Goal: Task Accomplishment & Management: Use online tool/utility

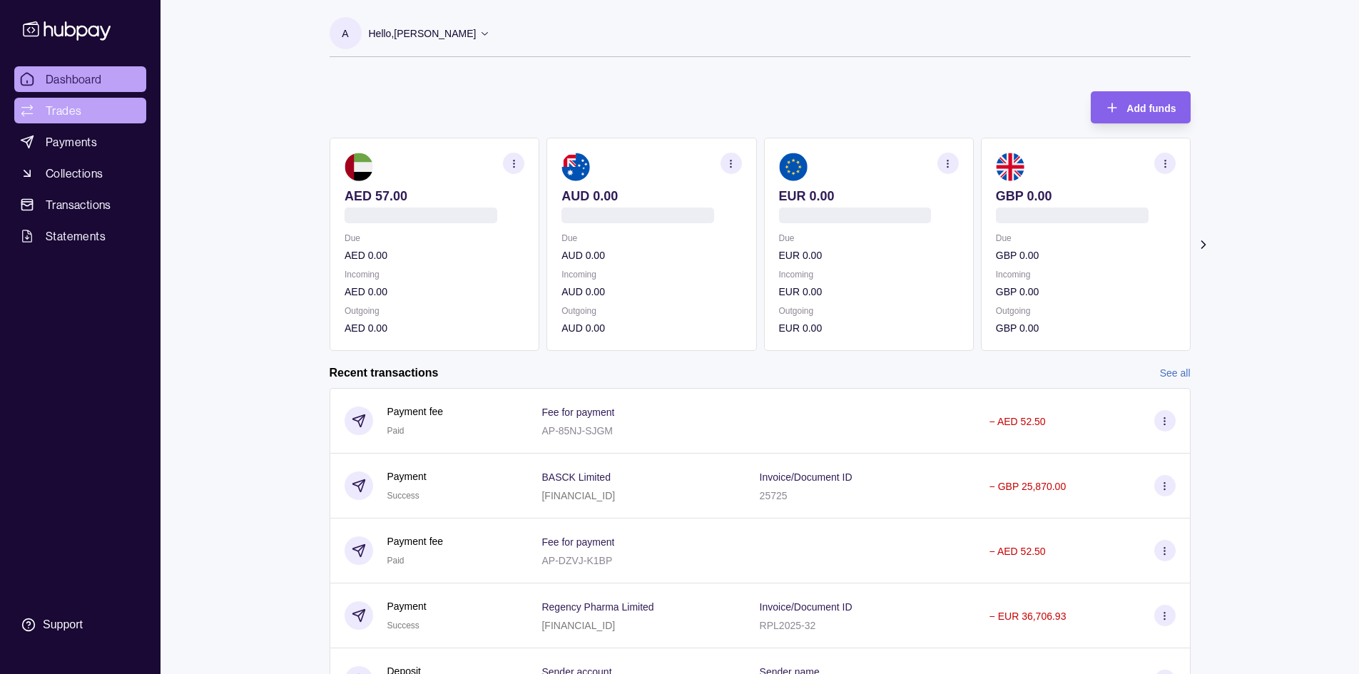
click at [60, 113] on span "Trades" at bounding box center [64, 110] width 36 height 17
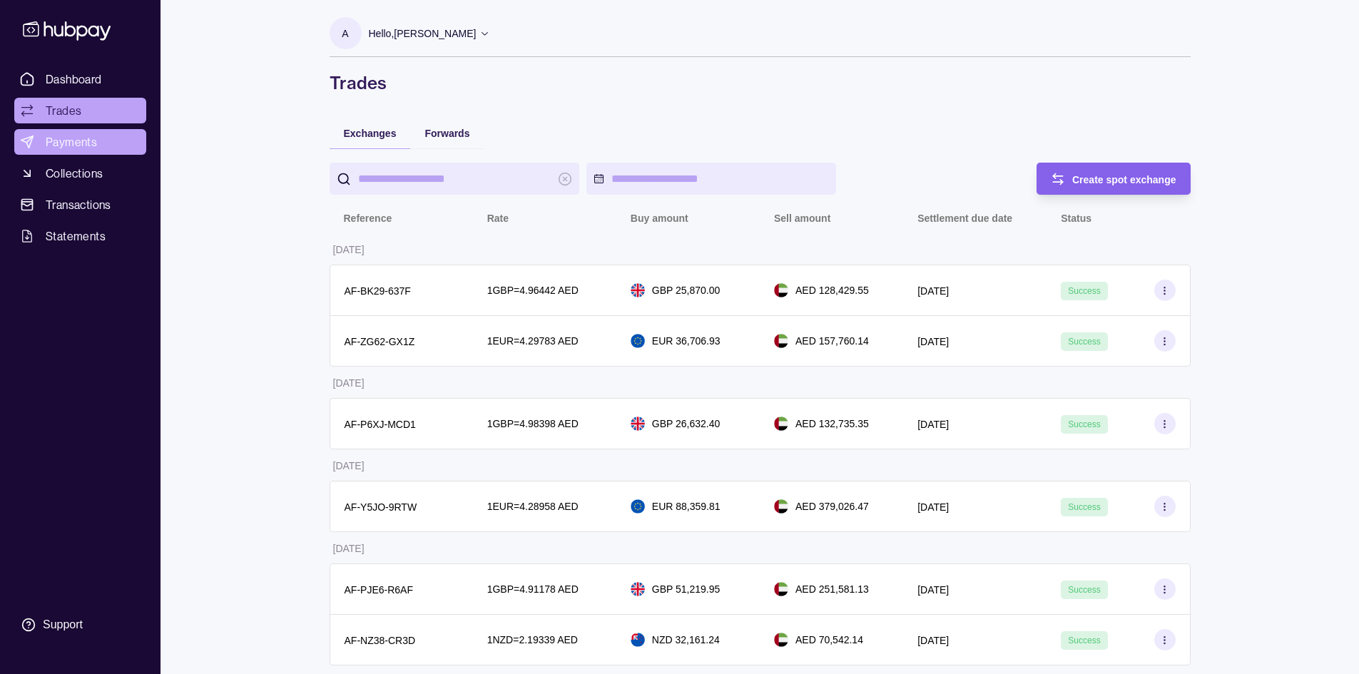
click at [70, 143] on span "Payments" at bounding box center [71, 141] width 51 height 17
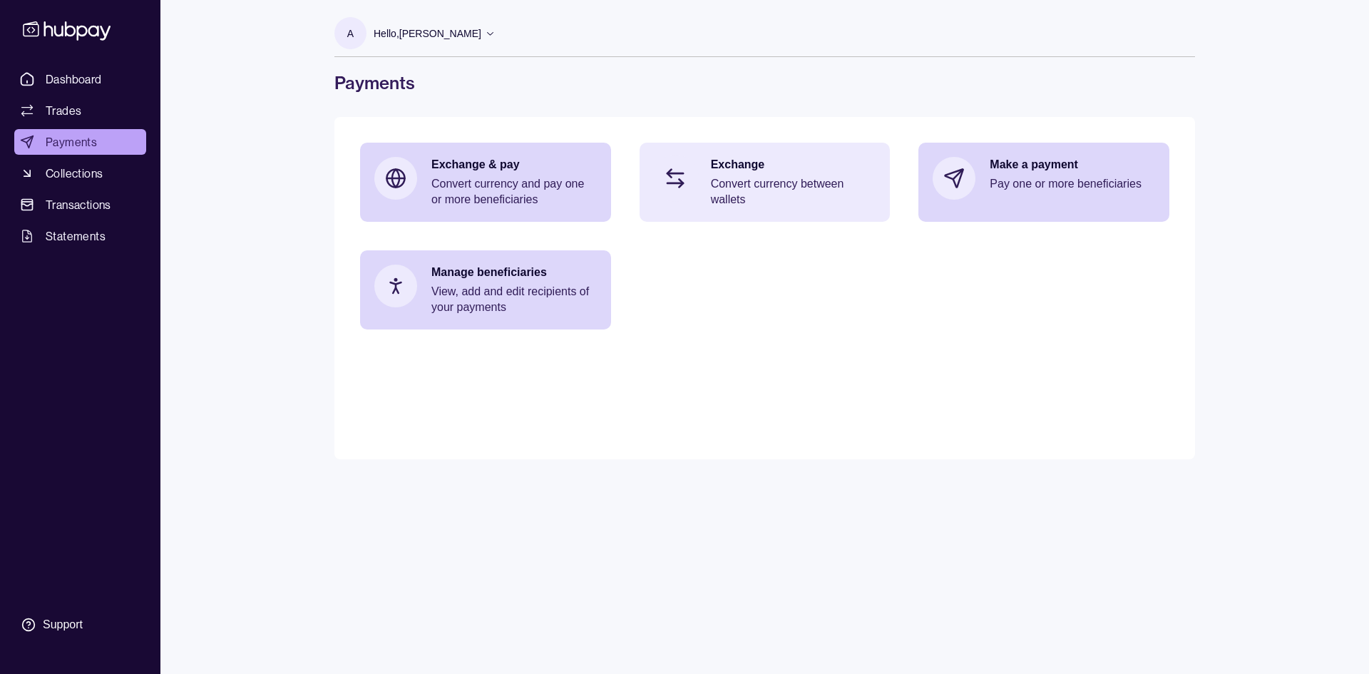
click at [744, 197] on p "Convert currency between wallets" at bounding box center [793, 191] width 165 height 31
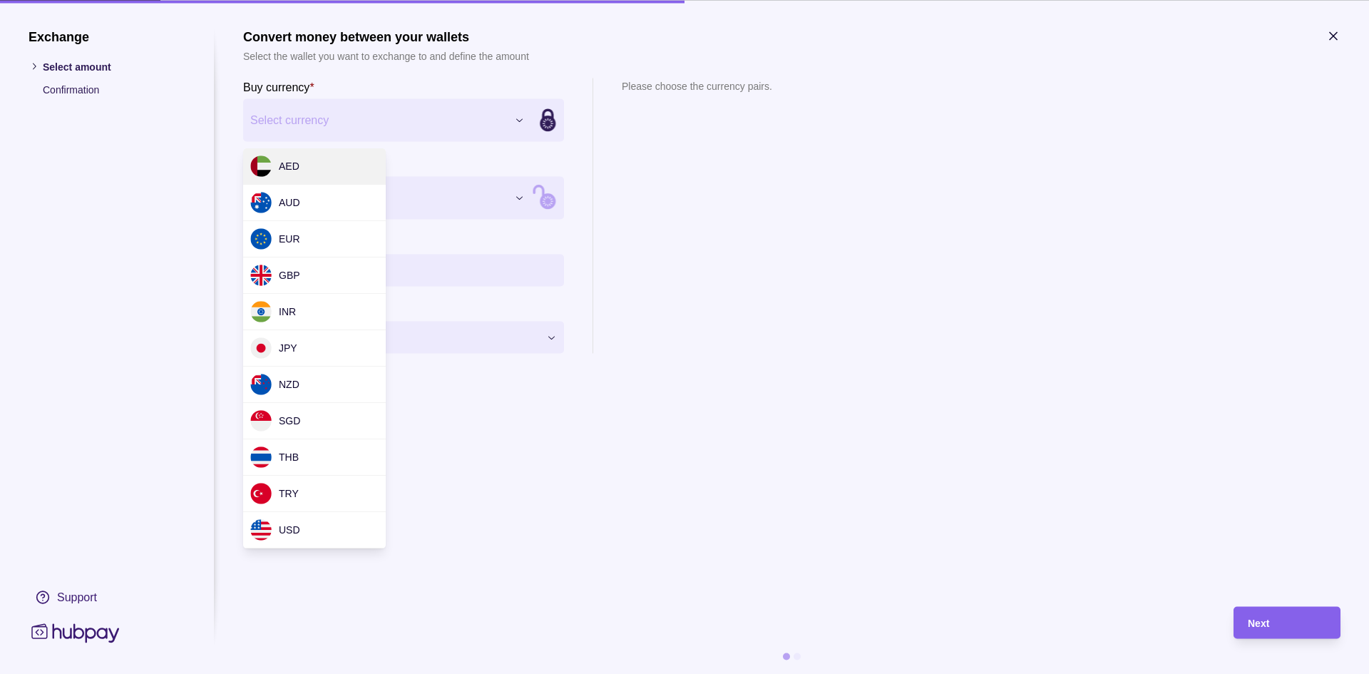
click at [347, 673] on div "Exchange Select amount Confirmation Support Convert money between your wallets …" at bounding box center [684, 674] width 1369 height 0
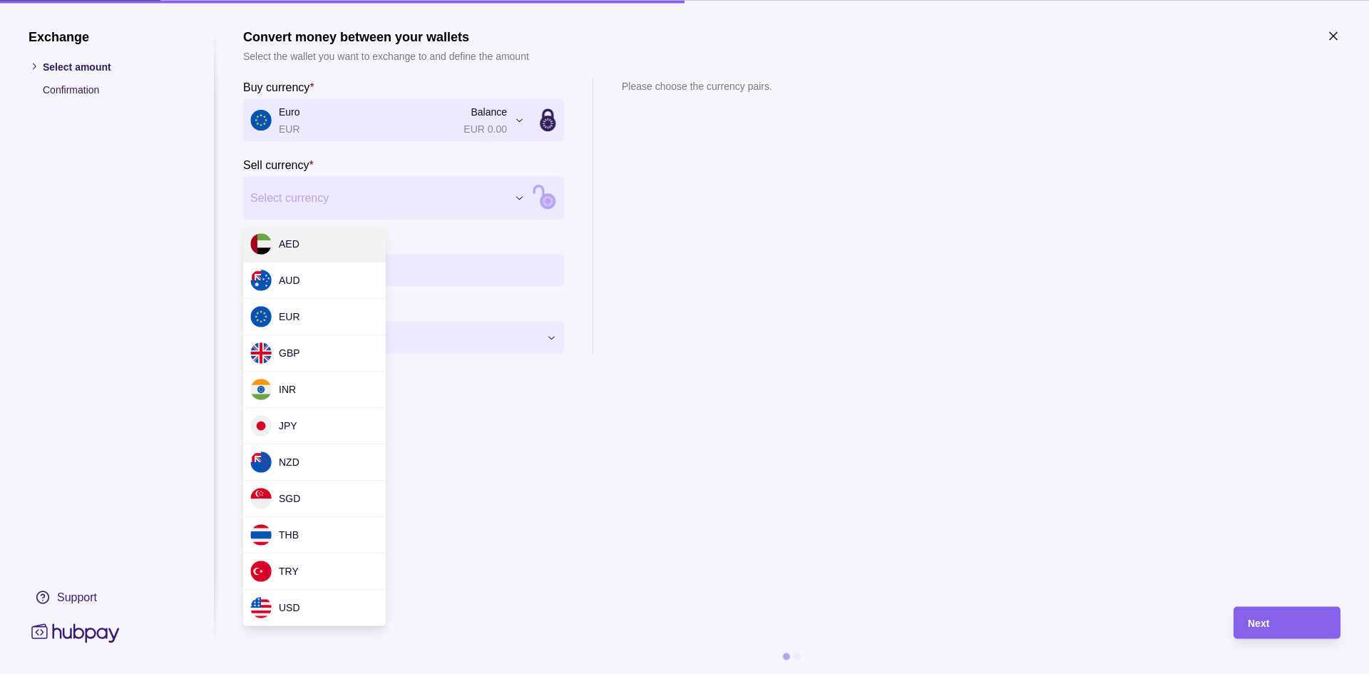
click at [410, 673] on div "Exchange Select amount Confirmation Support Convert money between your wallets …" at bounding box center [684, 674] width 1369 height 0
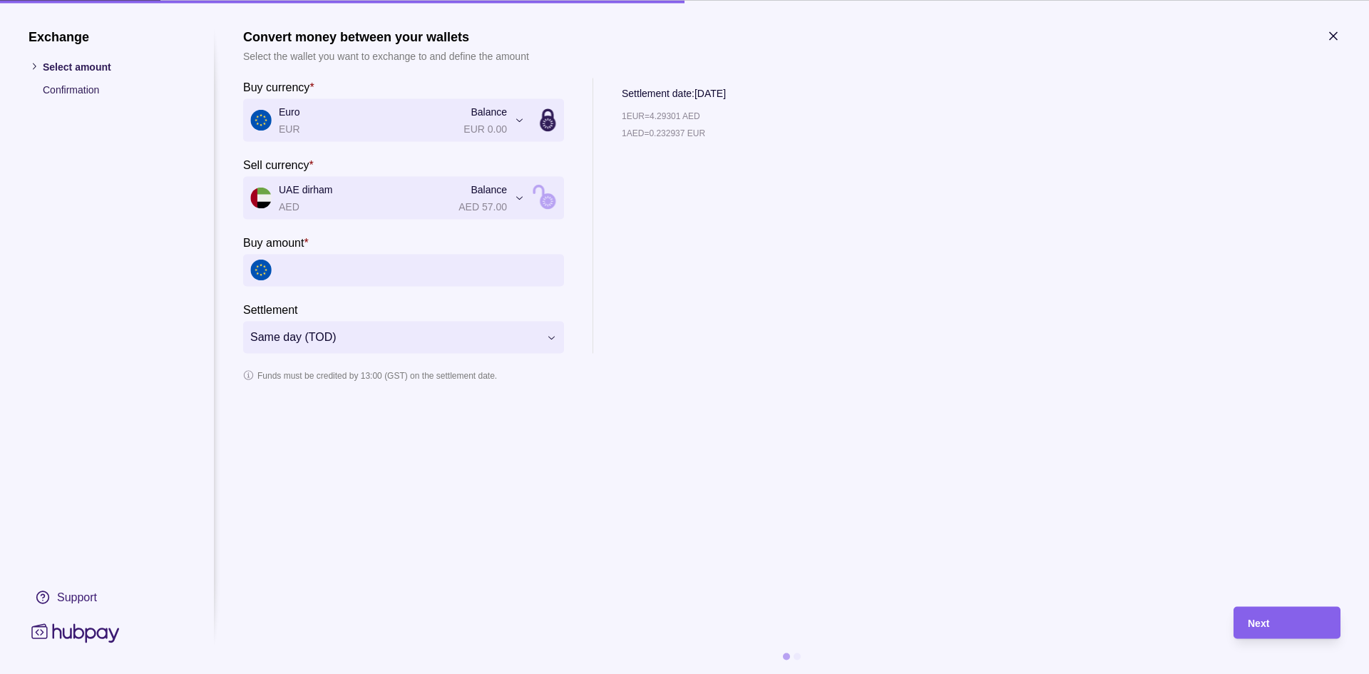
click at [339, 270] on input "Buy amount *" at bounding box center [418, 270] width 278 height 32
type input "**********"
click at [735, 264] on div "1 EUR = 4.29339 AED 1 AED = 0.232916 EUR" at bounding box center [720, 238] width 197 height 230
click at [1332, 38] on icon "button" at bounding box center [1333, 35] width 7 height 7
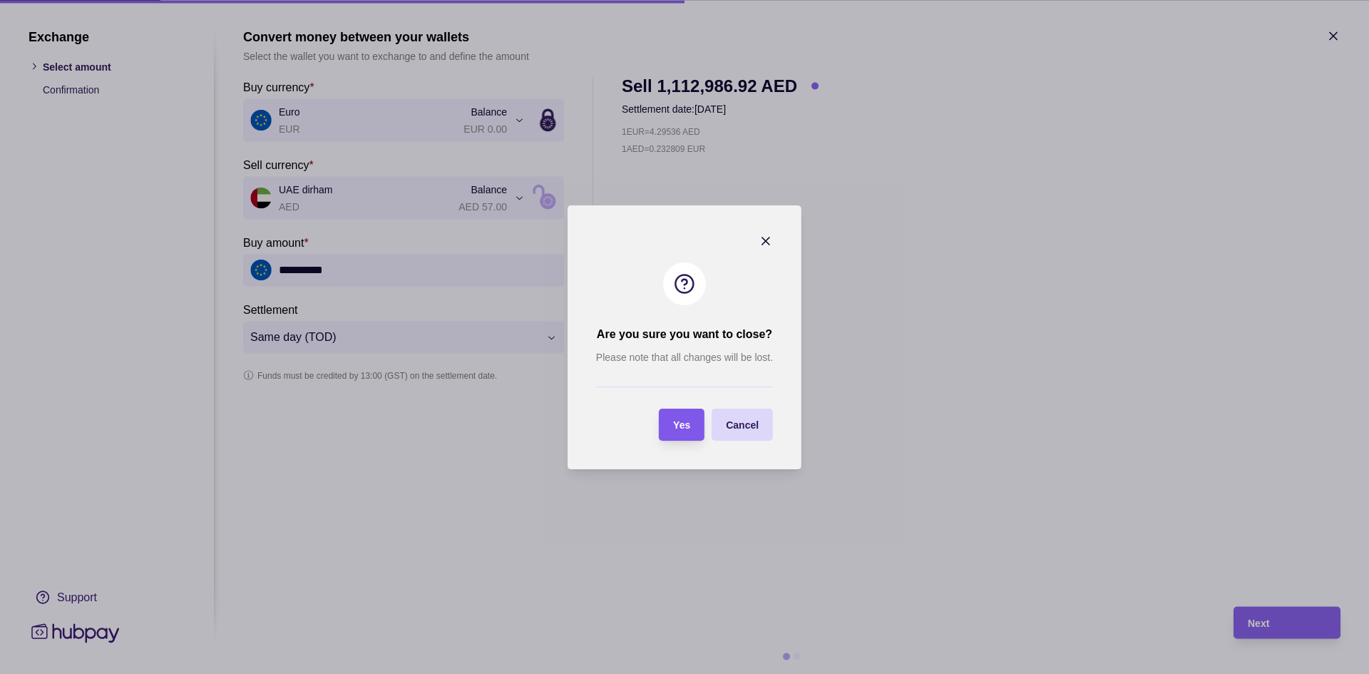
click at [667, 427] on div "Yes" at bounding box center [671, 425] width 39 height 32
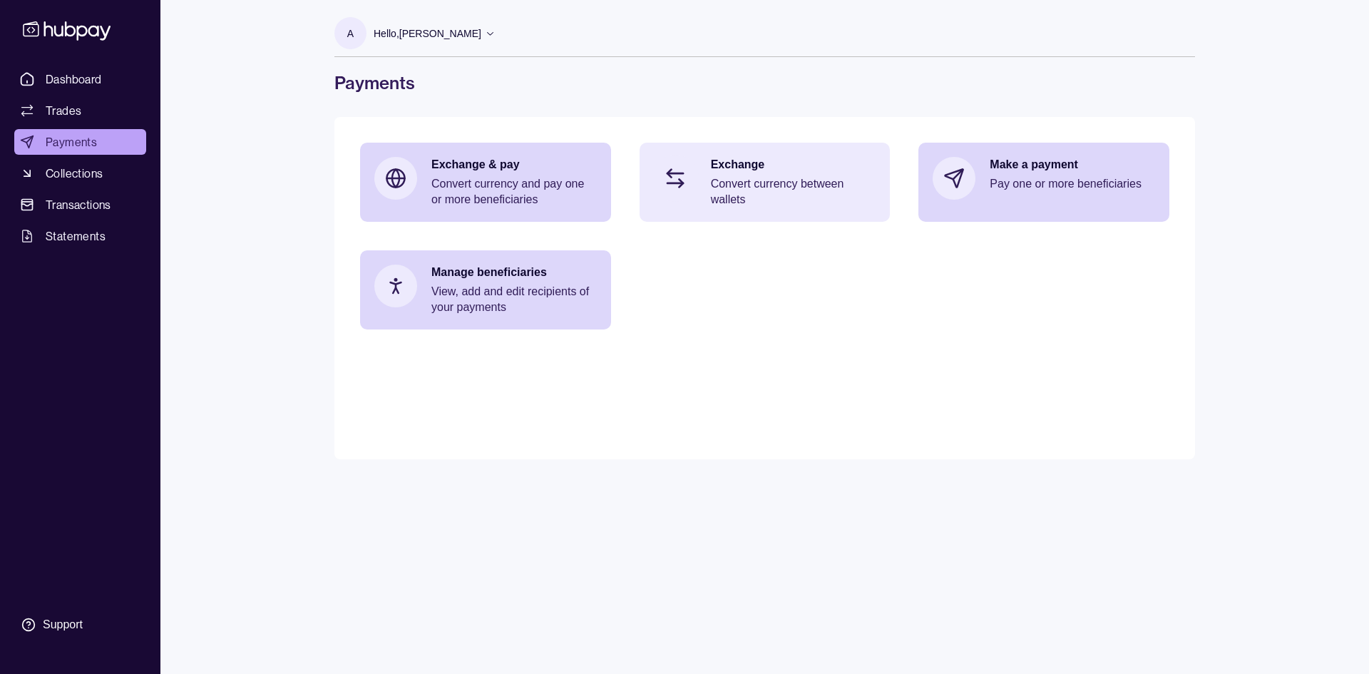
click at [732, 192] on p "Convert currency between wallets" at bounding box center [793, 191] width 165 height 31
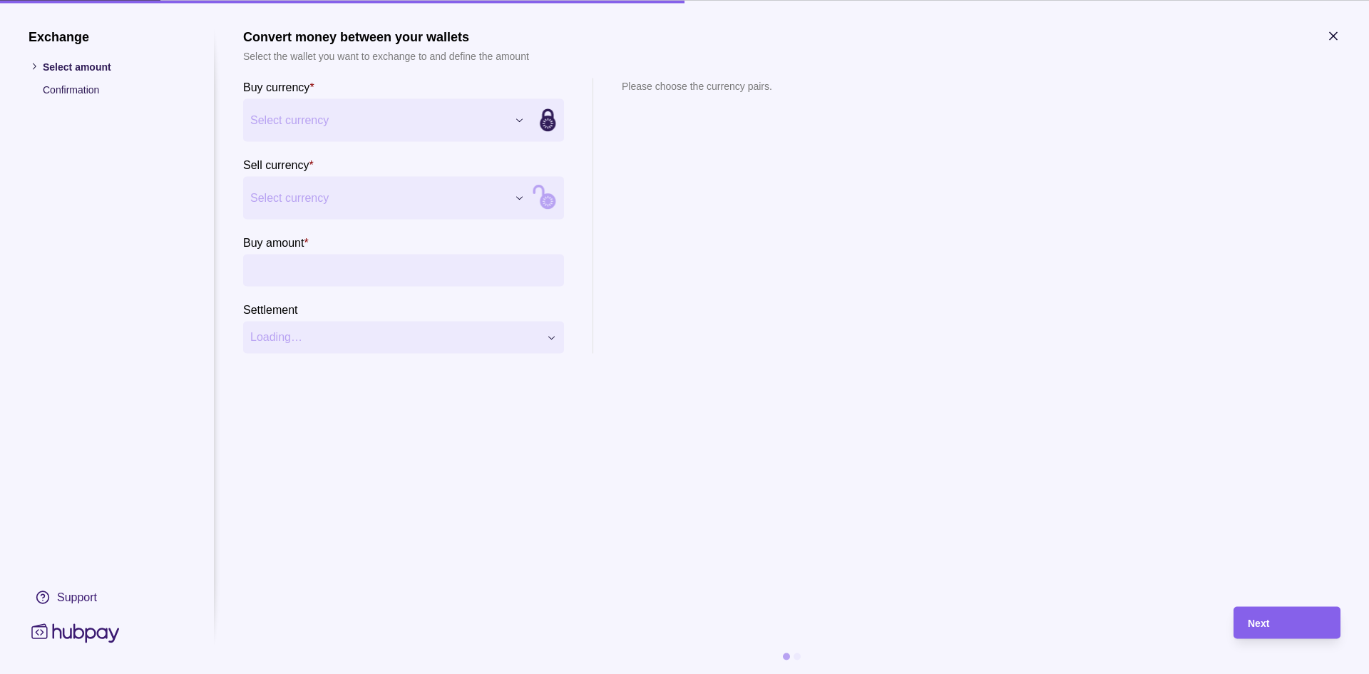
click at [360, 673] on div "Exchange Select amount Confirmation Support Convert money between your wallets …" at bounding box center [684, 674] width 1369 height 0
click at [341, 673] on div "Exchange Select amount Confirmation Support Convert money between your wallets …" at bounding box center [684, 674] width 1369 height 0
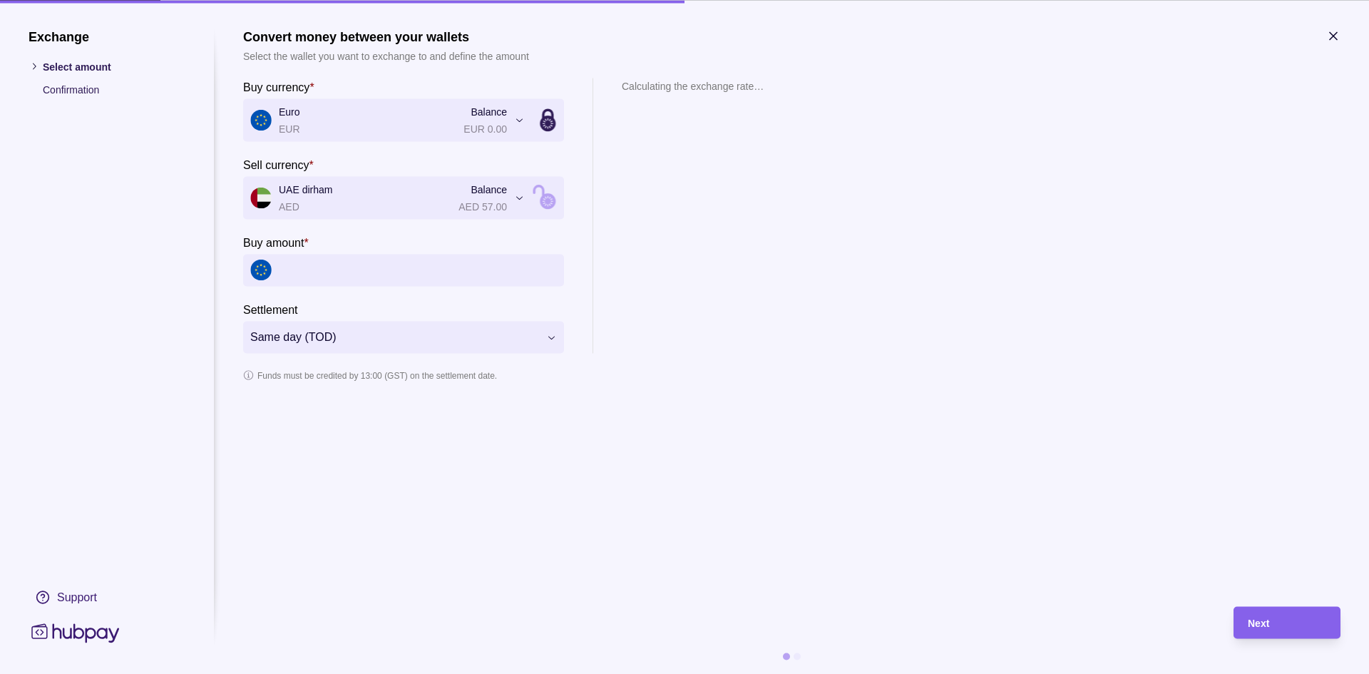
click at [346, 269] on input "Buy amount *" at bounding box center [418, 270] width 278 height 32
type input "**********"
drag, startPoint x: 763, startPoint y: 260, endPoint x: 777, endPoint y: 277, distance: 21.8
click at [763, 262] on div "1 EUR = 4.29536 AED 1 AED = 0.232809 EUR" at bounding box center [720, 238] width 197 height 230
click at [1329, 42] on icon "button" at bounding box center [1334, 36] width 14 height 14
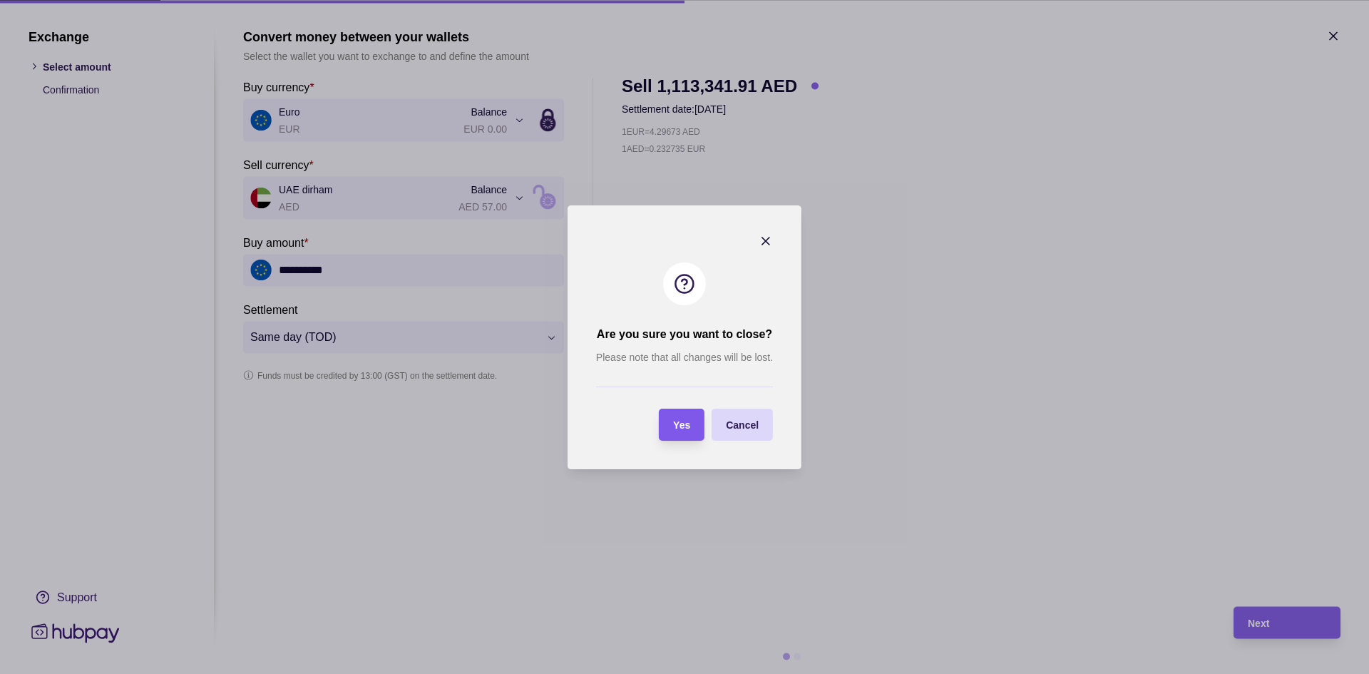
click at [668, 436] on div "Yes" at bounding box center [671, 425] width 39 height 32
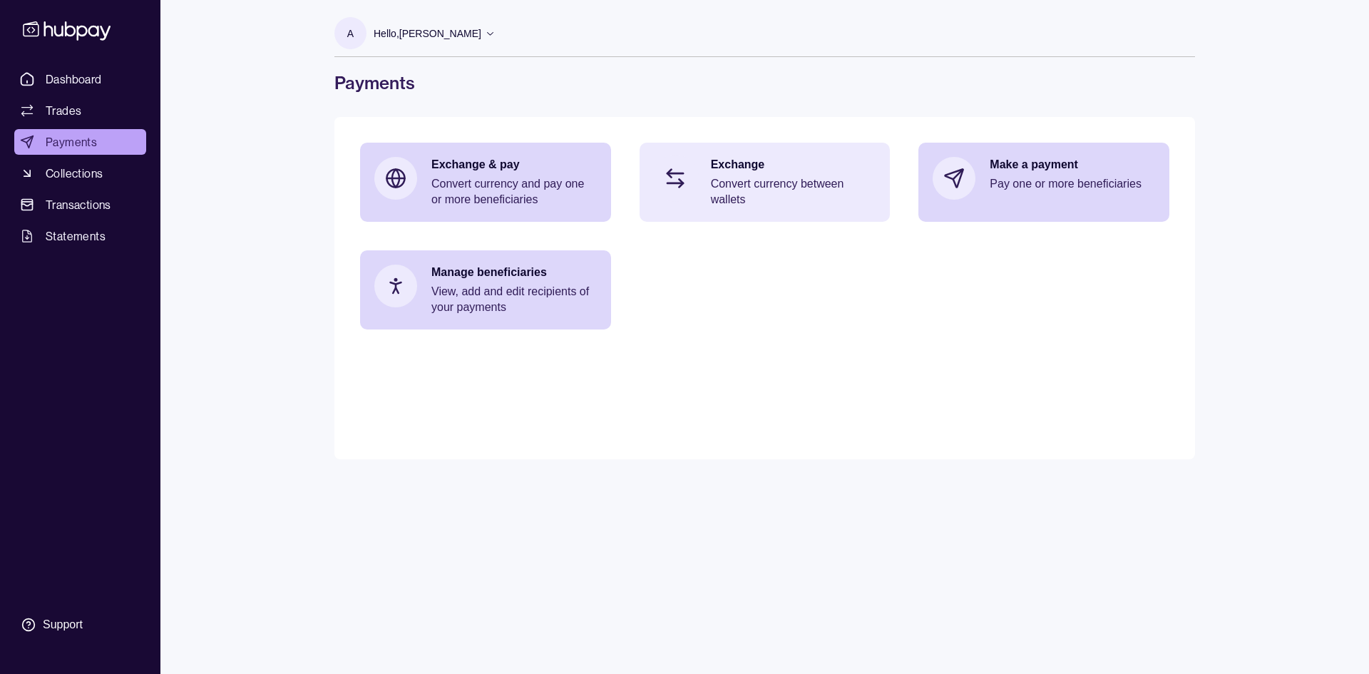
click at [757, 184] on p "Convert currency between wallets" at bounding box center [793, 191] width 165 height 31
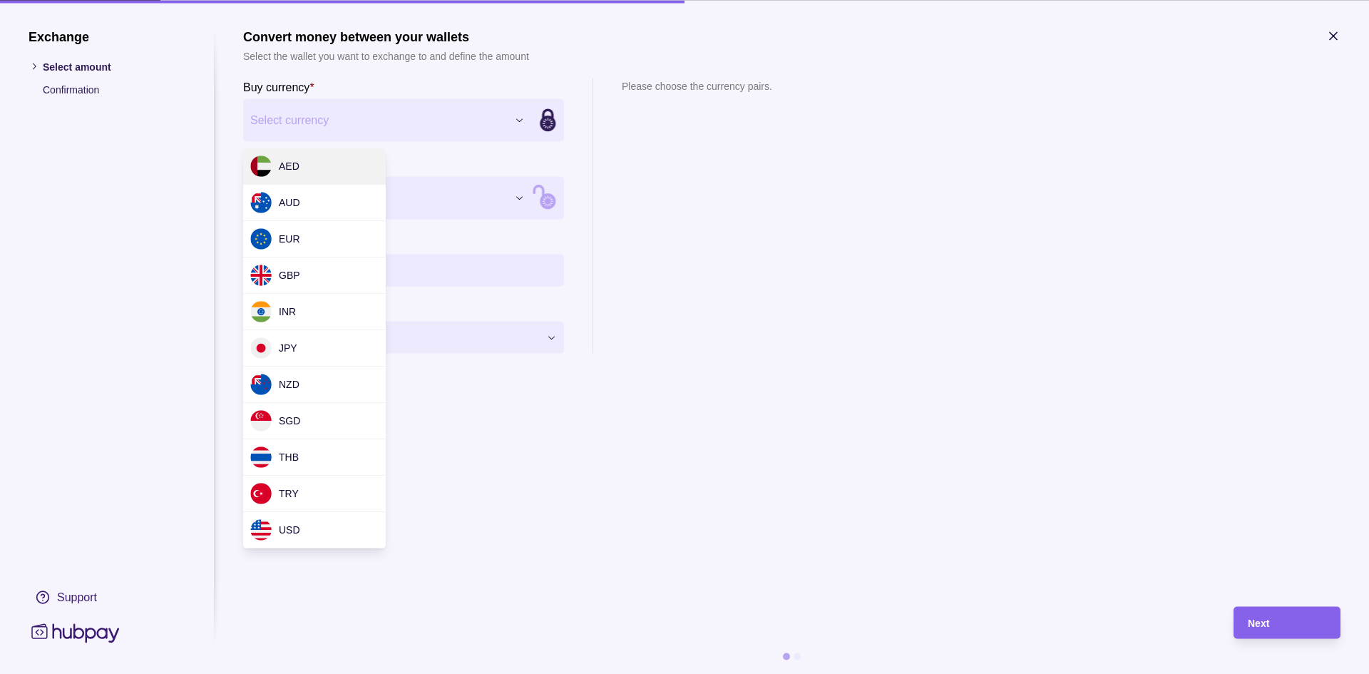
click at [344, 673] on div "Exchange Select amount Confirmation Support Convert money between your wallets …" at bounding box center [684, 674] width 1369 height 0
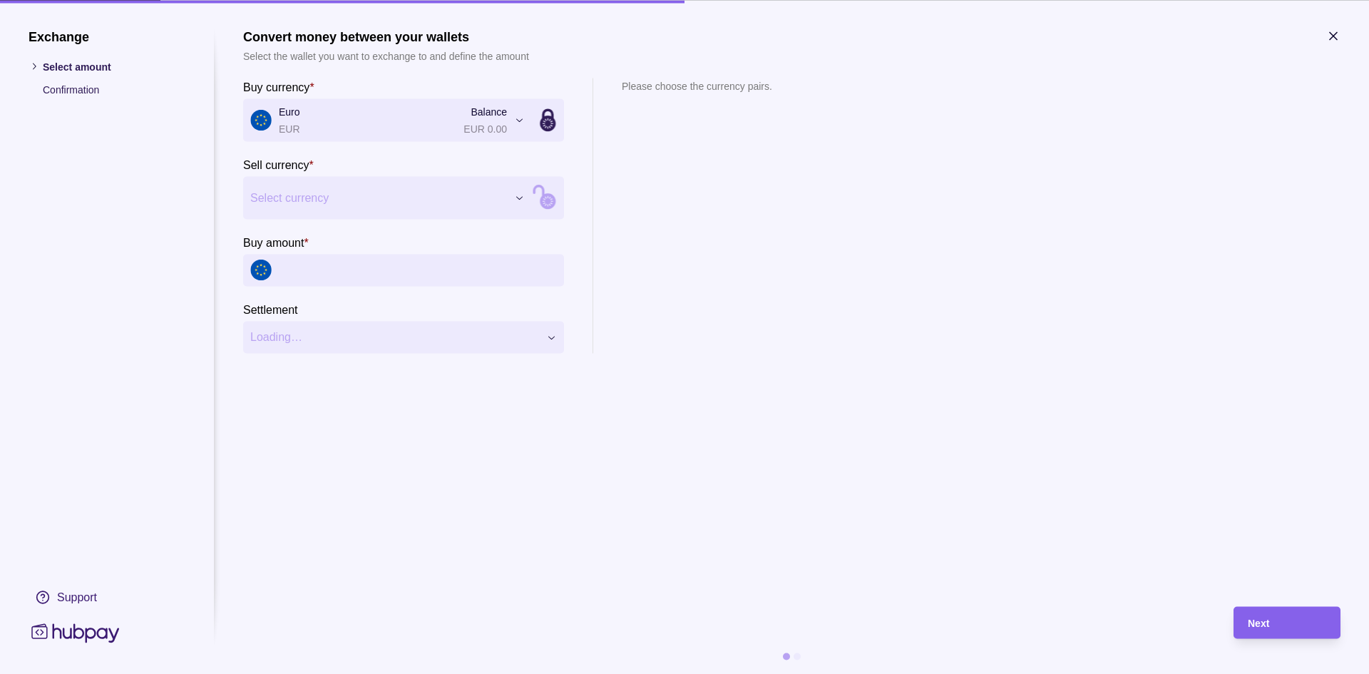
click at [336, 673] on div "Exchange Select amount Confirmation Support Convert money between your wallets …" at bounding box center [684, 674] width 1369 height 0
click at [349, 272] on input "Buy amount *" at bounding box center [418, 270] width 278 height 32
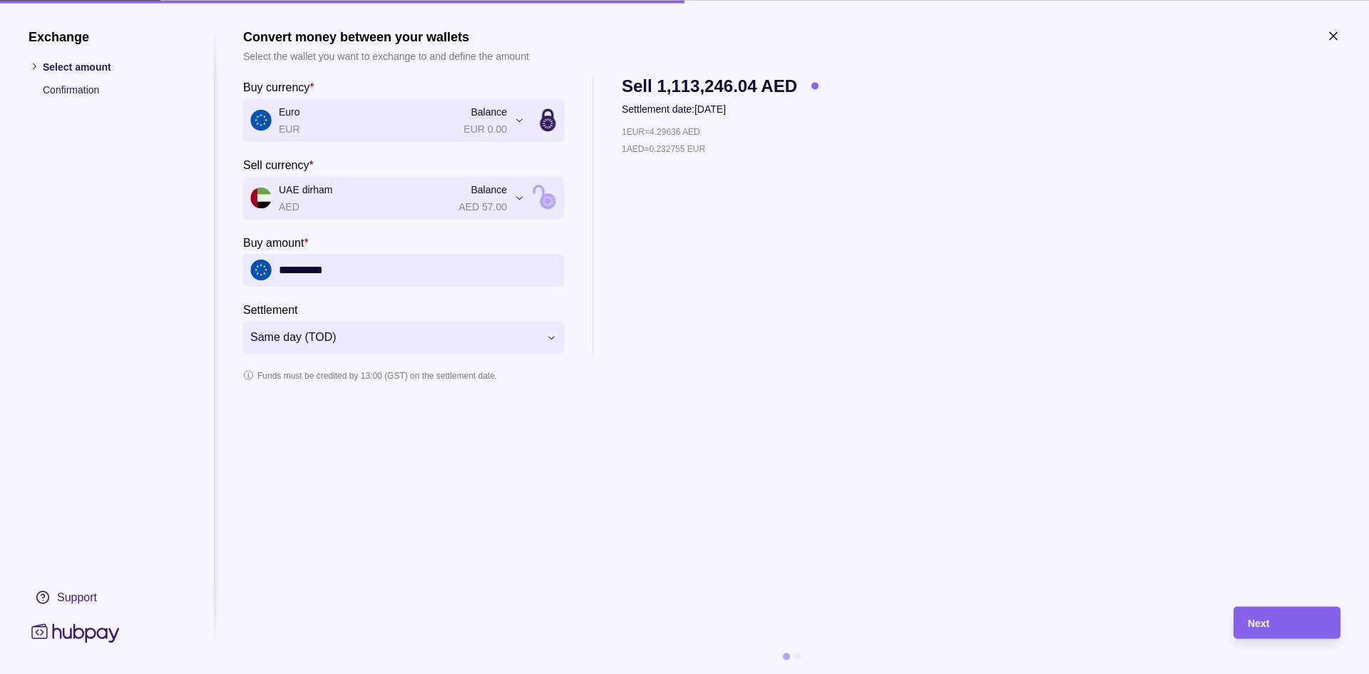
type input "**********"
click at [713, 310] on div "1 EUR = 4.29636 AED 1 AED = 0.232755 EUR" at bounding box center [720, 238] width 197 height 230
click at [699, 306] on div "1 EUR = 4.29636 AED 1 AED = 0.232755 EUR" at bounding box center [720, 238] width 197 height 230
click at [1337, 35] on icon "button" at bounding box center [1334, 36] width 14 height 14
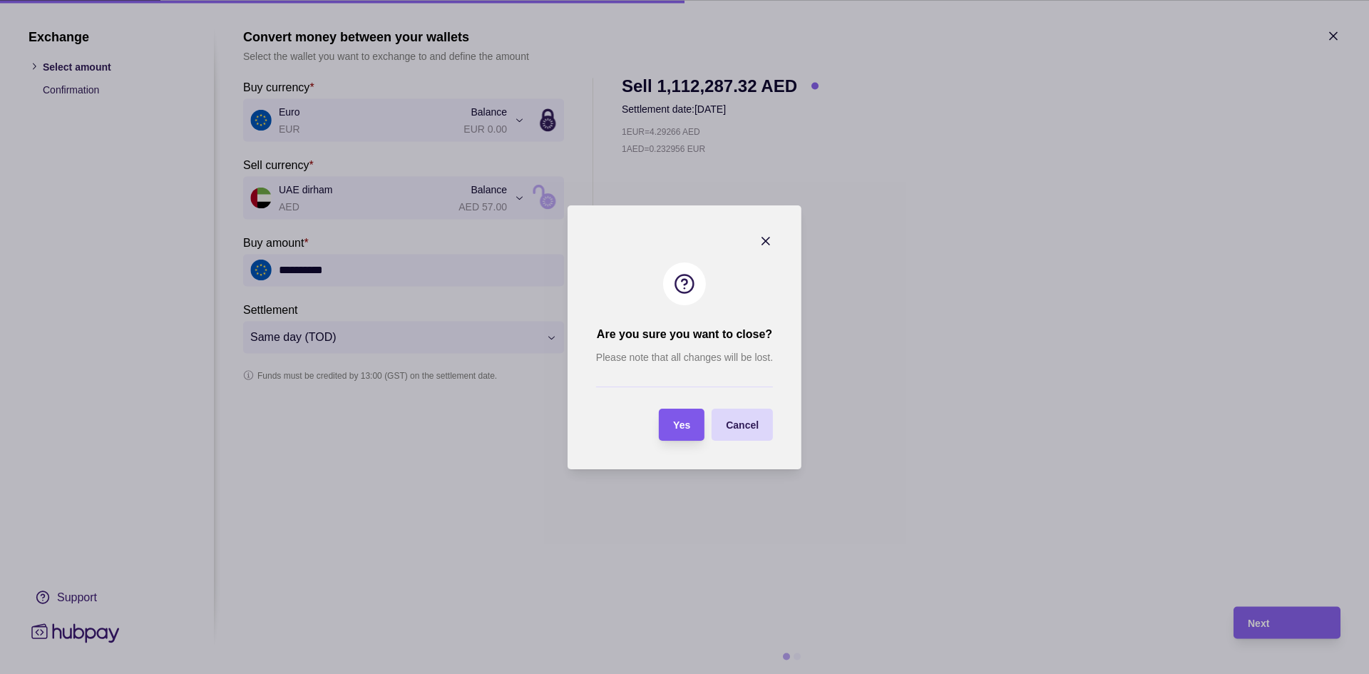
click at [688, 420] on span "Yes" at bounding box center [681, 424] width 17 height 11
